Goal: Information Seeking & Learning: Check status

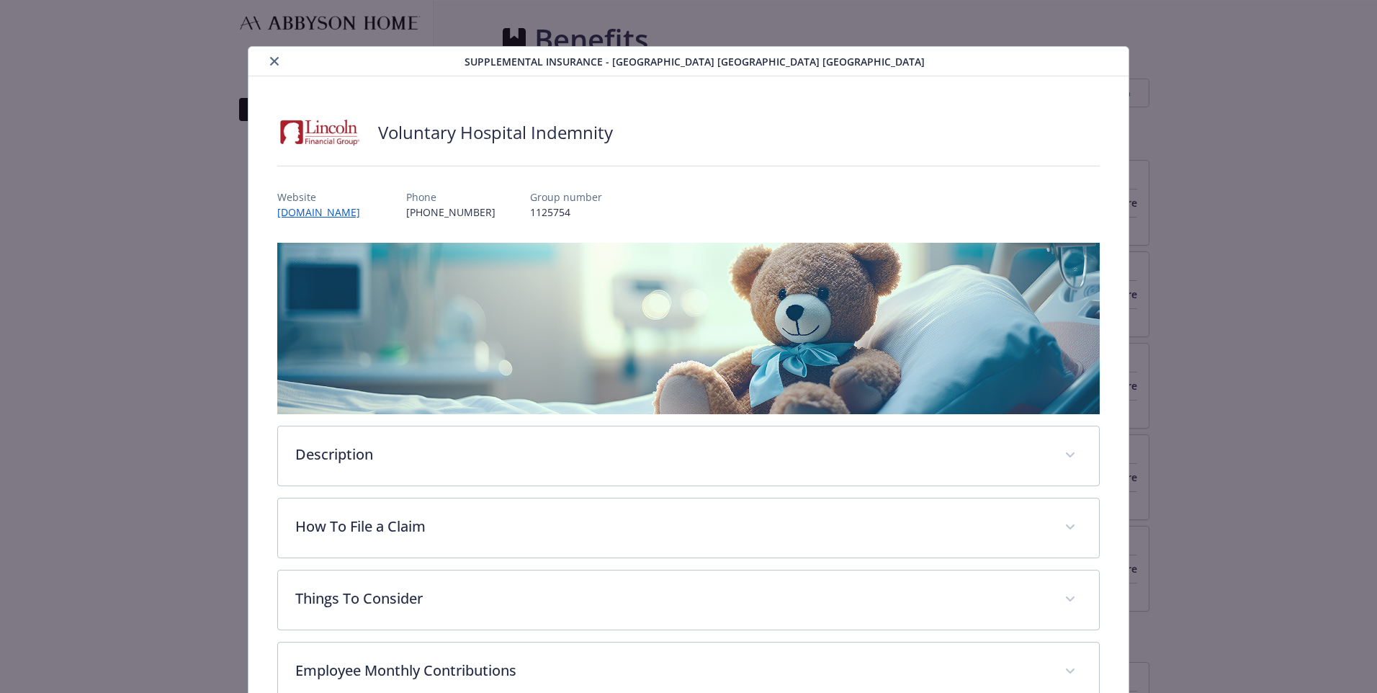
scroll to position [207, 0]
